Goal: Task Accomplishment & Management: Complete application form

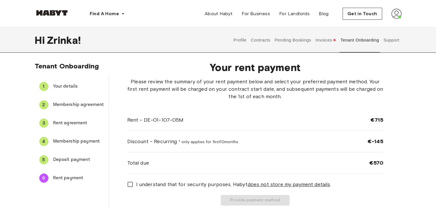
click at [329, 47] on button "Invoices" at bounding box center [326, 40] width 22 height 25
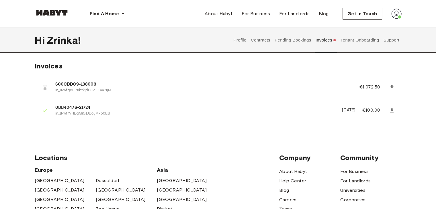
click at [280, 42] on button "Pending Bookings" at bounding box center [293, 40] width 38 height 25
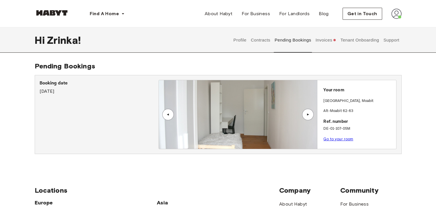
click at [344, 140] on link "Go to your room" at bounding box center [338, 139] width 30 height 4
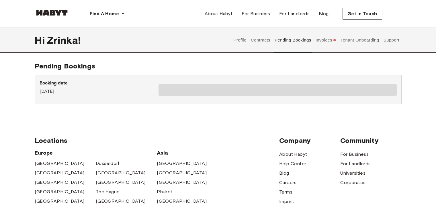
click at [265, 42] on button "Contracts" at bounding box center [260, 40] width 21 height 25
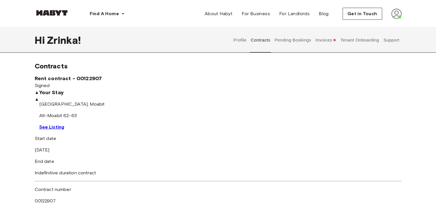
click at [328, 38] on button "Invoices" at bounding box center [326, 40] width 22 height 25
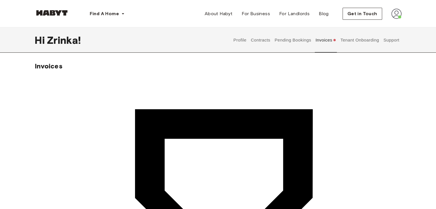
click at [328, 38] on button "Invoices" at bounding box center [326, 40] width 22 height 25
click at [360, 37] on button "Tenant Onboarding" at bounding box center [360, 40] width 40 height 25
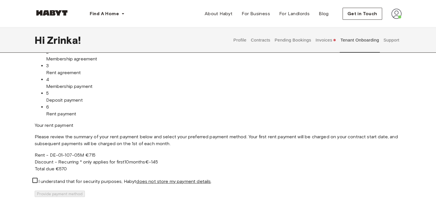
scroll to position [40, 0]
click at [210, 178] on span "I understand that for security purposes, Habyt does not store my payment detail…" at bounding box center [124, 181] width 173 height 7
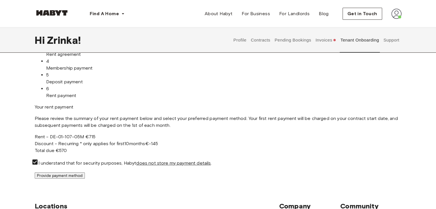
scroll to position [60, 0]
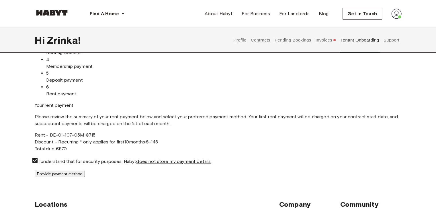
click at [85, 171] on button "Provide payment method" at bounding box center [60, 174] width 50 height 6
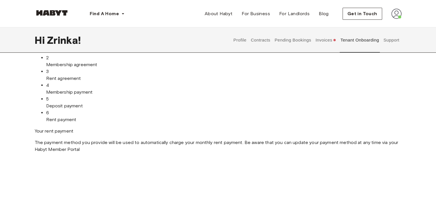
scroll to position [35, 0]
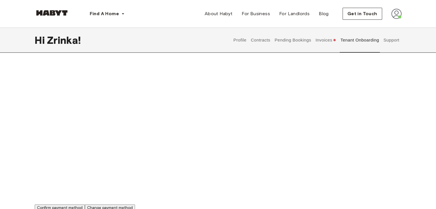
scroll to position [195, 0]
click at [85, 205] on button "Confirm payment method" at bounding box center [60, 208] width 50 height 6
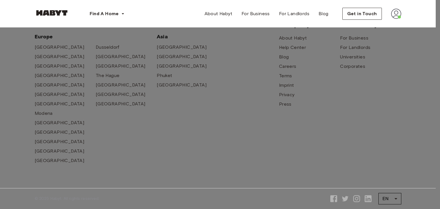
click at [295, 162] on div at bounding box center [220, 104] width 440 height 209
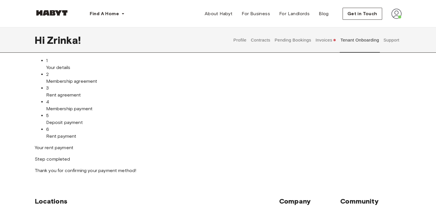
scroll to position [17, 0]
click at [70, 140] on span "Rent payment" at bounding box center [61, 136] width 30 height 5
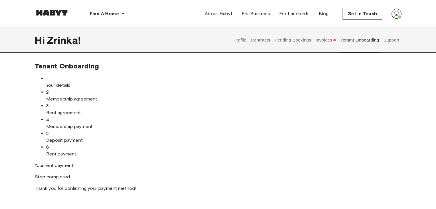
click at [312, 44] on button "Pending Bookings" at bounding box center [293, 40] width 38 height 25
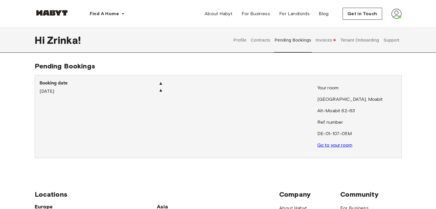
click at [324, 40] on button "Invoices" at bounding box center [326, 40] width 22 height 25
